Goal: Task Accomplishment & Management: Use online tool/utility

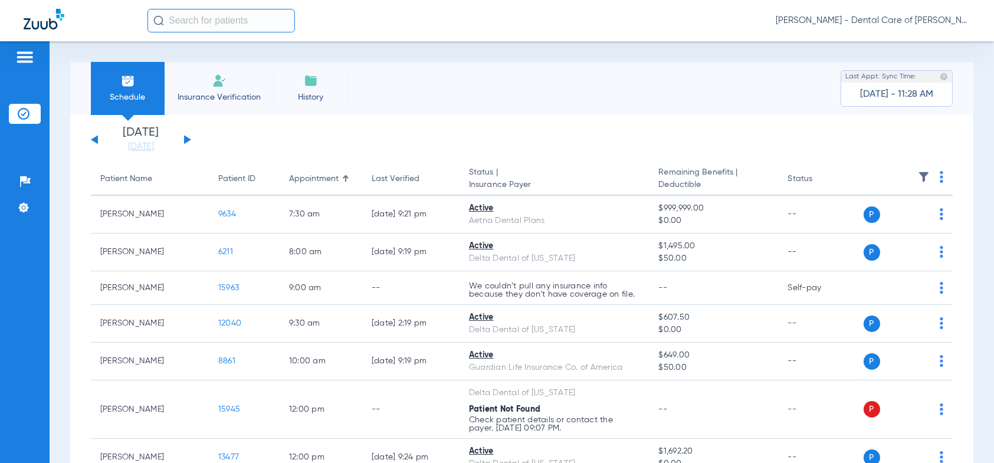
click at [185, 135] on div "[DATE] [DATE] [DATE] [DATE] [DATE] [DATE] [DATE] [DATE] [DATE] [DATE] [DATE] [D…" at bounding box center [141, 140] width 100 height 26
click at [146, 147] on link "[DATE]" at bounding box center [141, 147] width 71 height 12
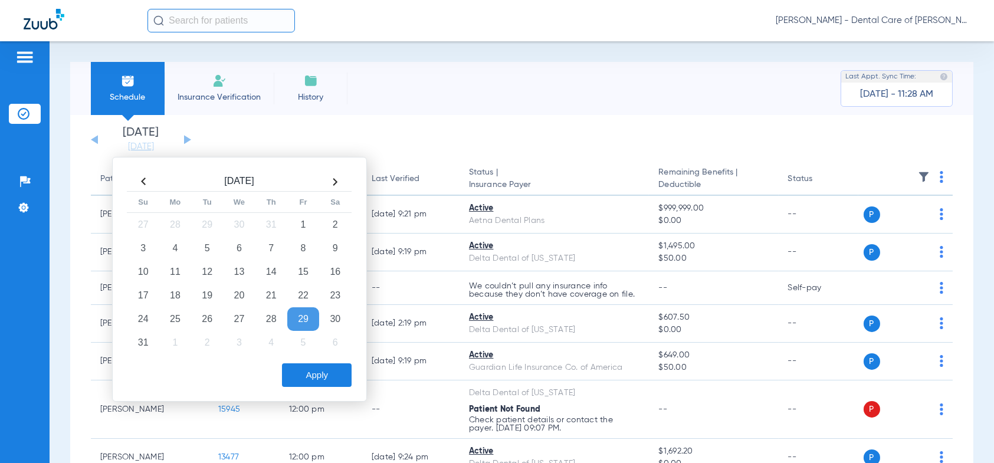
click at [335, 176] on th at bounding box center [335, 181] width 32 height 19
click at [209, 223] on td "2" at bounding box center [207, 225] width 32 height 24
drag, startPoint x: 319, startPoint y: 377, endPoint x: 300, endPoint y: 370, distance: 20.2
click at [312, 373] on button "Apply" at bounding box center [317, 375] width 70 height 24
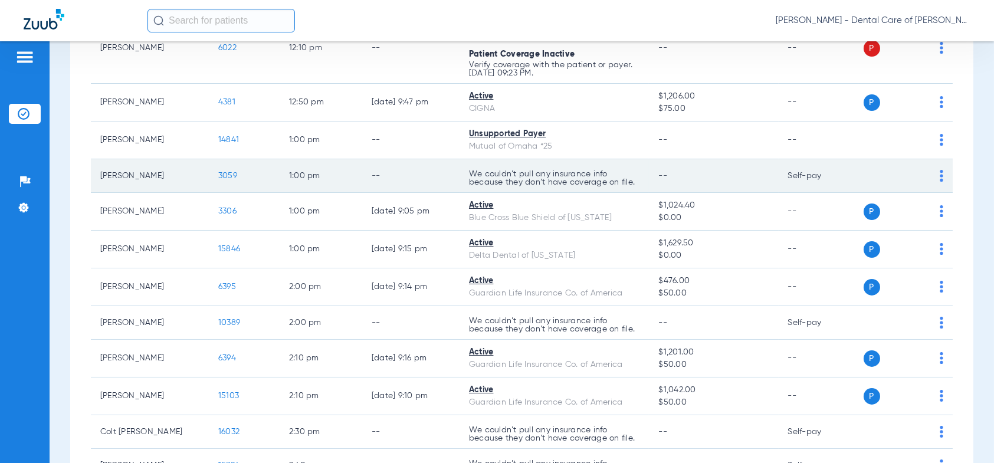
scroll to position [1003, 0]
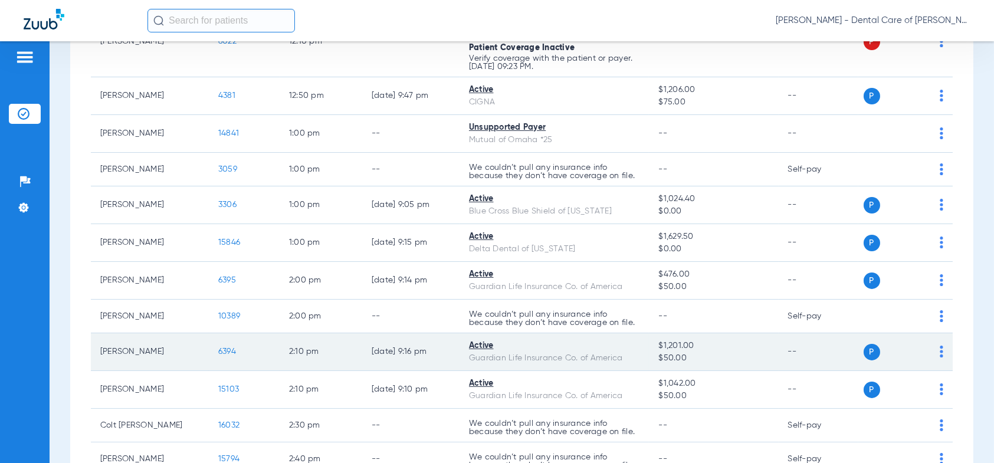
click at [229, 348] on span "6394" at bounding box center [227, 352] width 18 height 8
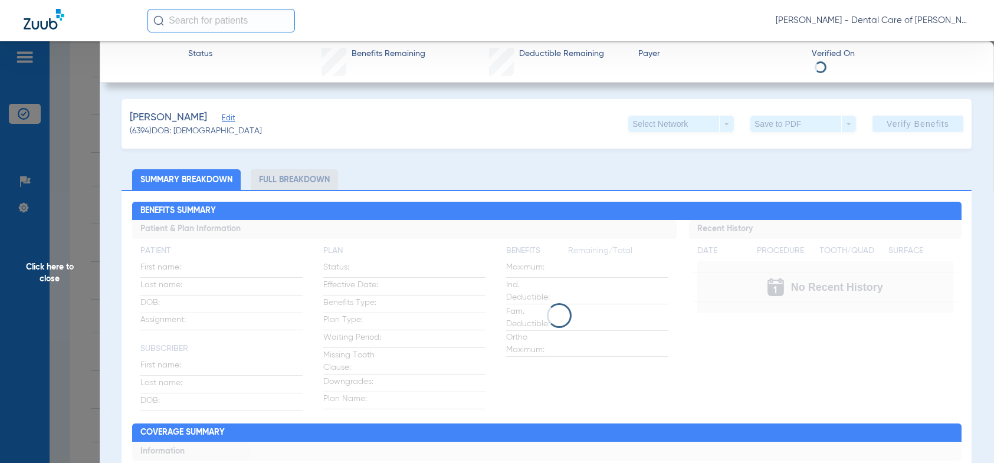
click at [283, 184] on li "Full Breakdown" at bounding box center [294, 179] width 87 height 21
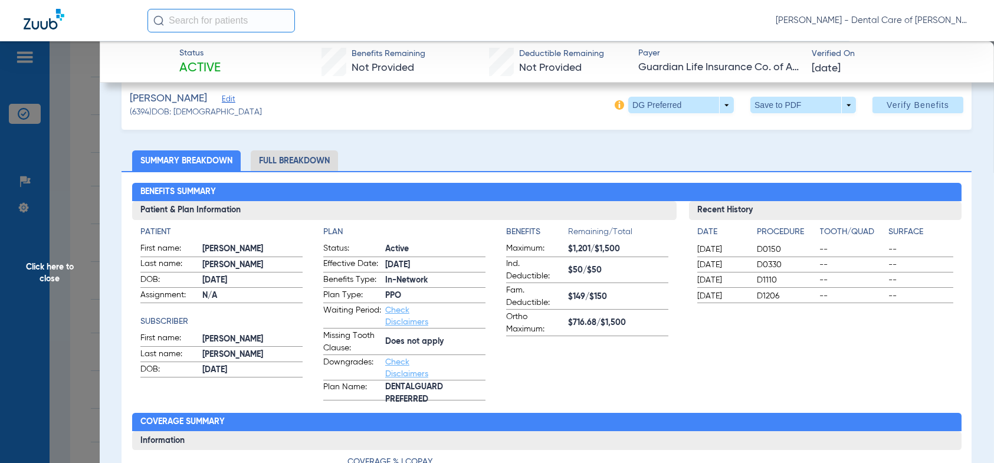
scroll to position [0, 0]
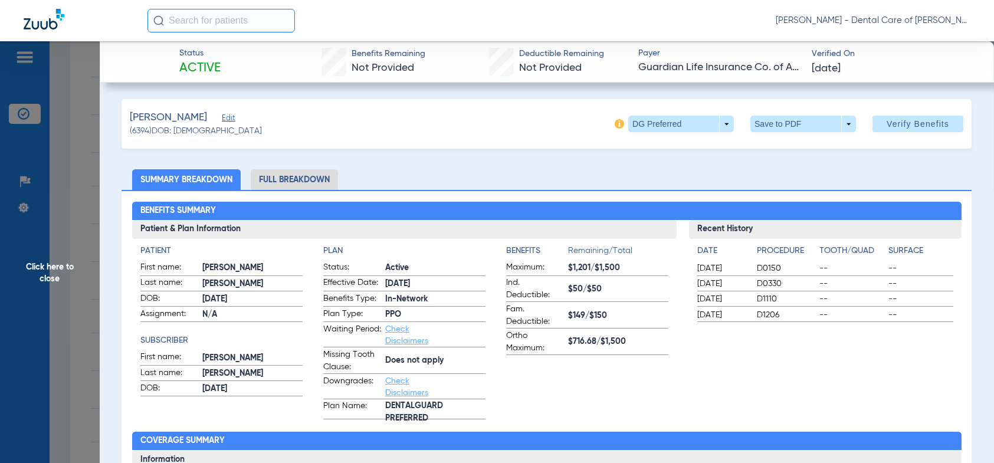
click at [305, 182] on li "Full Breakdown" at bounding box center [294, 179] width 87 height 21
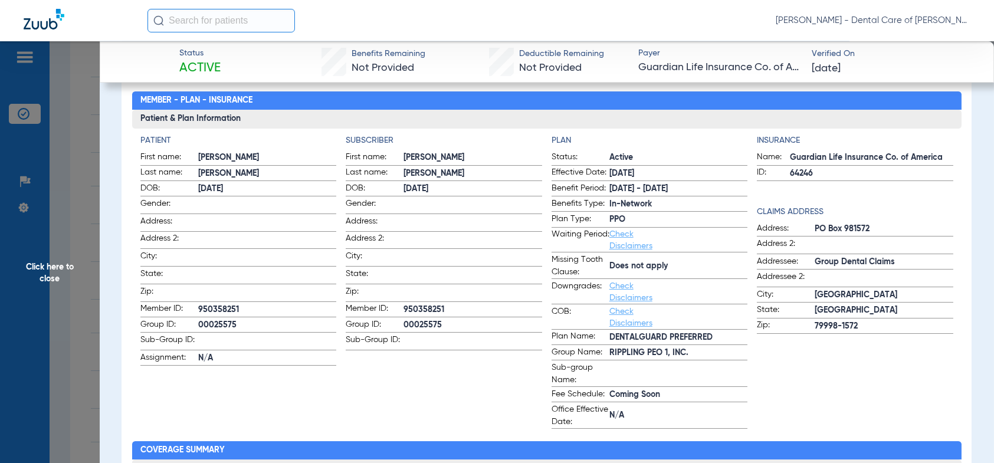
scroll to position [59, 0]
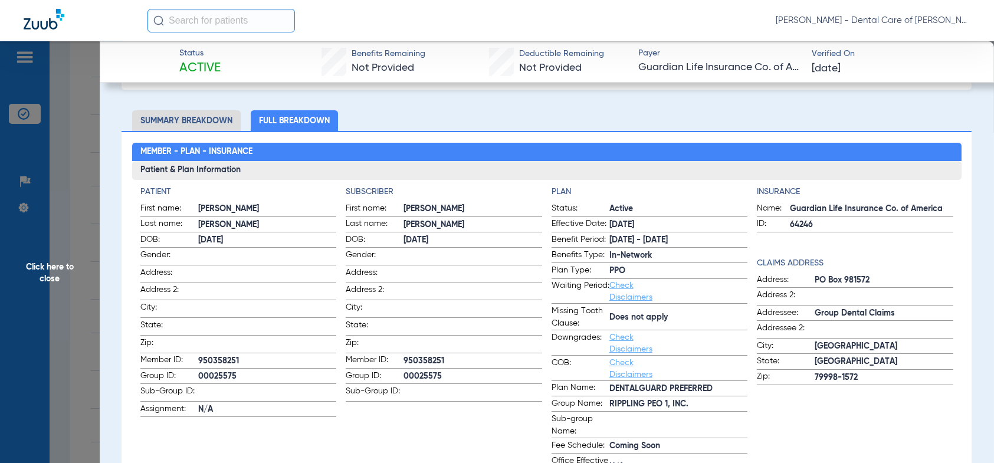
drag, startPoint x: 35, startPoint y: 261, endPoint x: 55, endPoint y: 269, distance: 21.5
click at [42, 263] on span "Click here to close" at bounding box center [50, 272] width 100 height 463
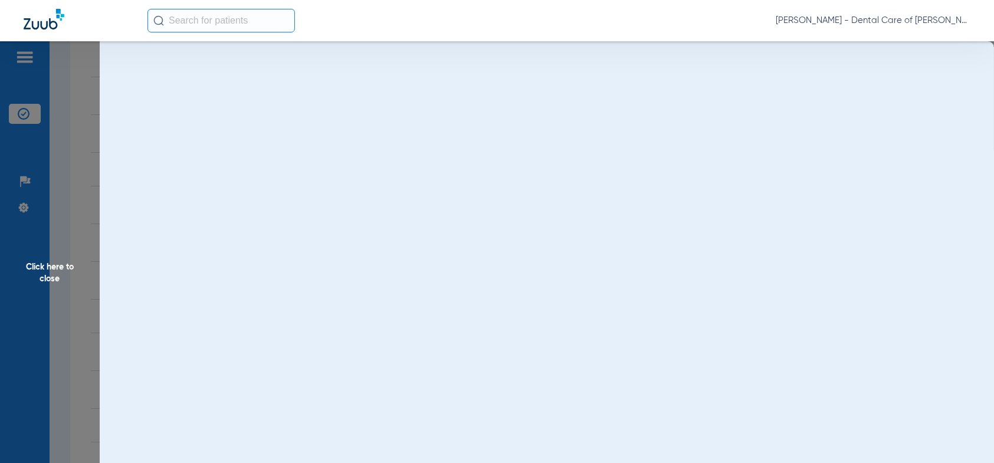
scroll to position [0, 0]
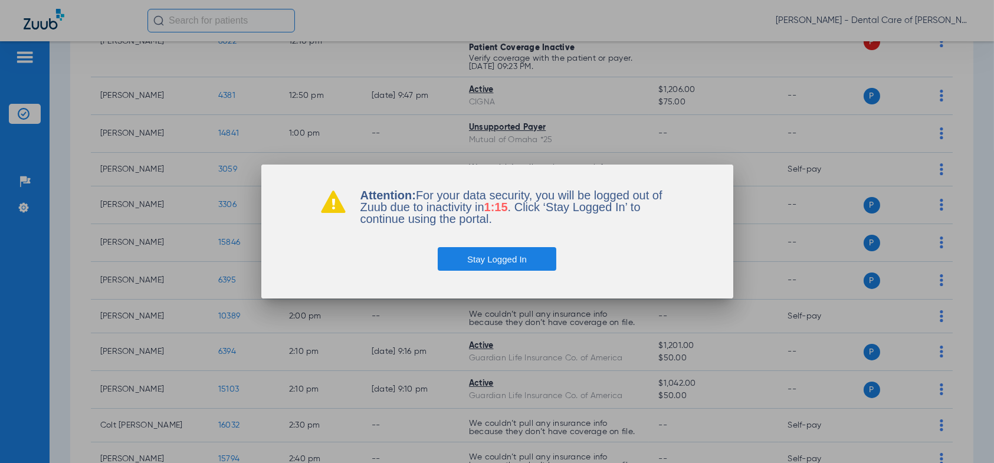
click at [504, 263] on button "Stay Logged In" at bounding box center [497, 259] width 119 height 24
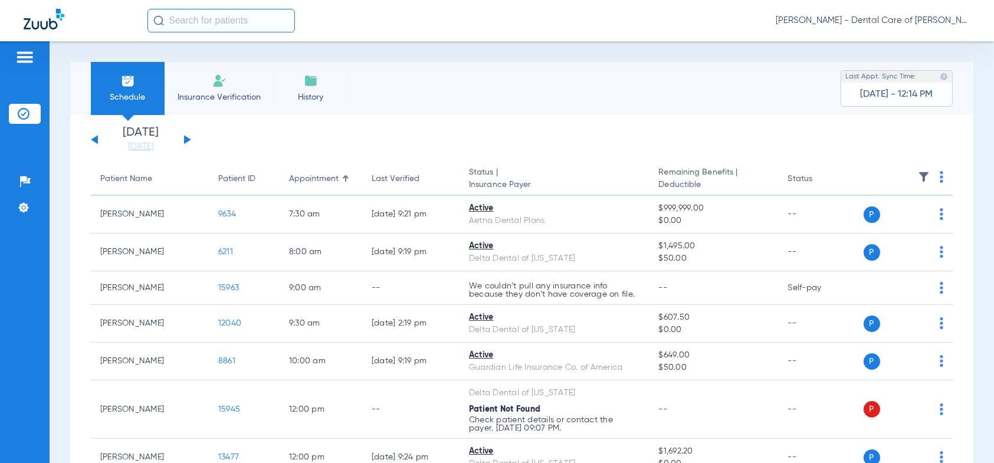
click at [140, 149] on link "[DATE]" at bounding box center [141, 147] width 71 height 12
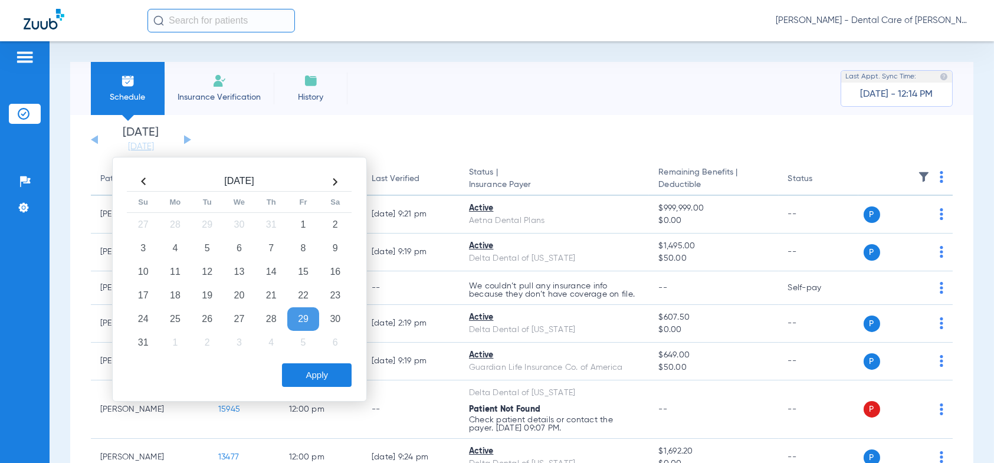
click at [333, 181] on th at bounding box center [335, 181] width 32 height 19
click at [204, 217] on td "2" at bounding box center [207, 225] width 32 height 24
click at [326, 378] on button "Apply" at bounding box center [317, 375] width 70 height 24
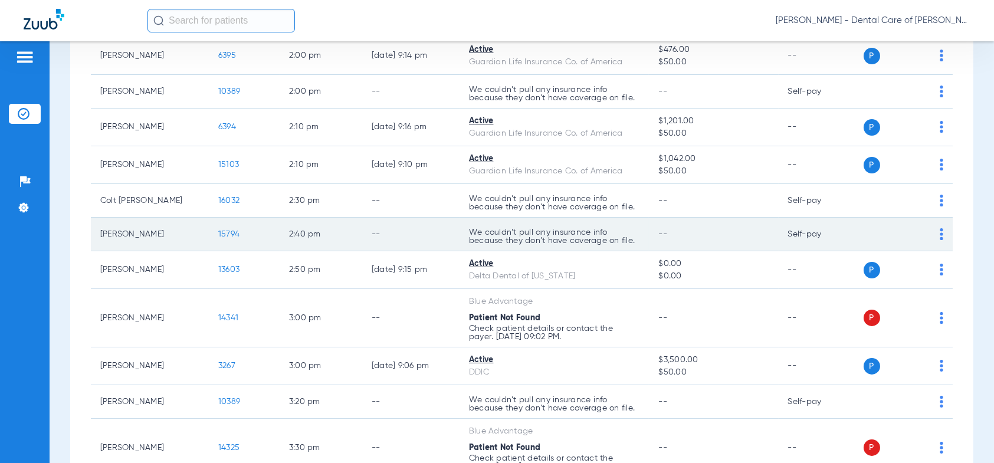
scroll to position [1239, 0]
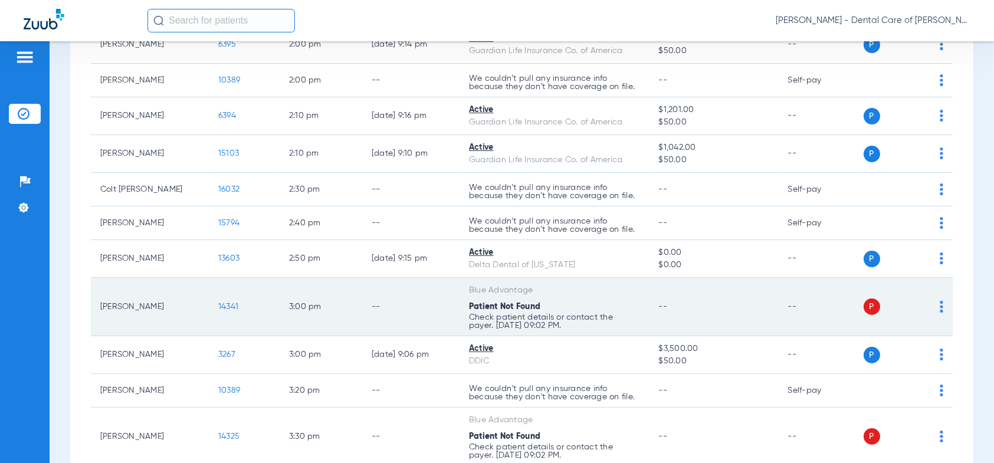
click at [940, 303] on img at bounding box center [942, 307] width 4 height 12
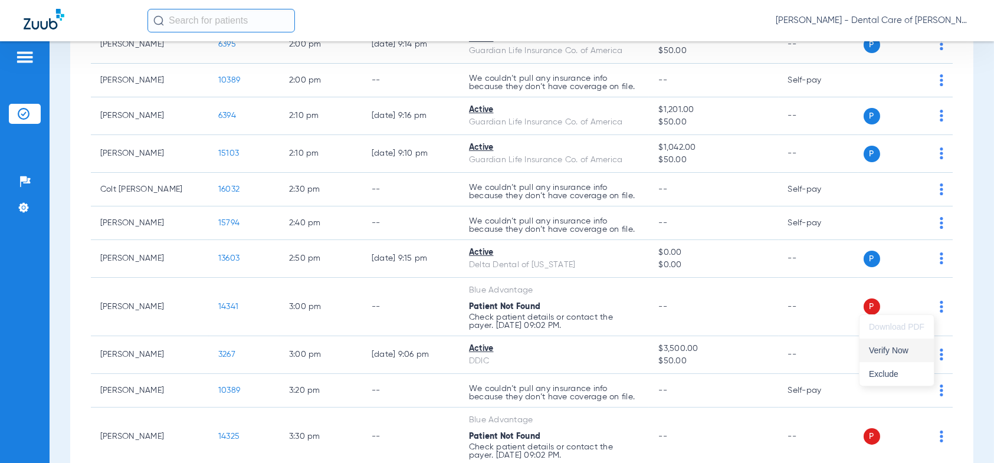
click at [875, 349] on span "Verify Now" at bounding box center [896, 350] width 55 height 8
